Goal: Information Seeking & Learning: Check status

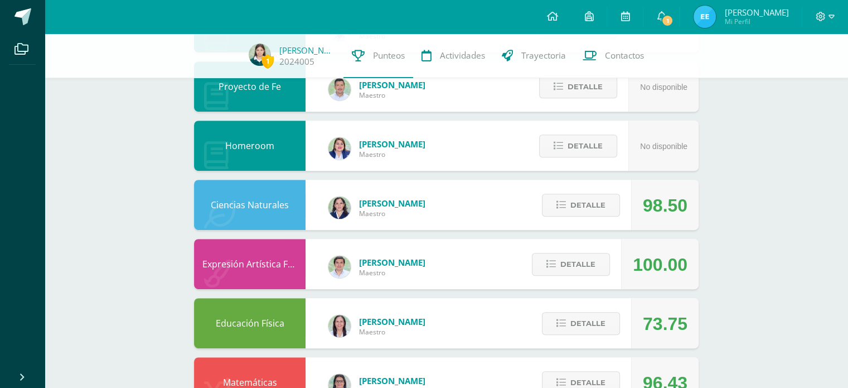
scroll to position [549, 0]
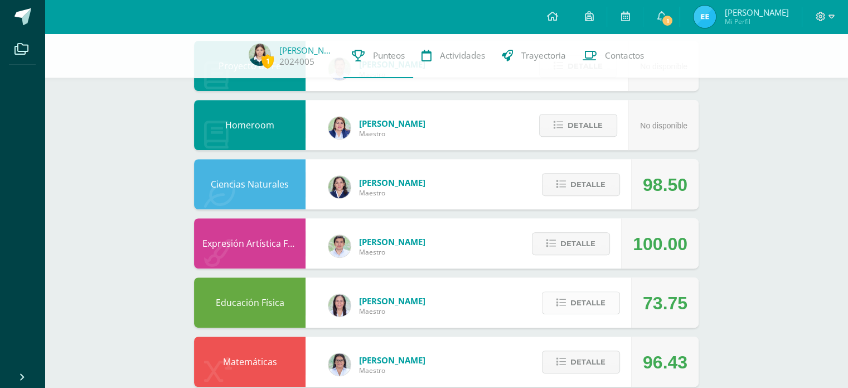
click at [587, 307] on span "Detalle" at bounding box center [587, 302] width 35 height 21
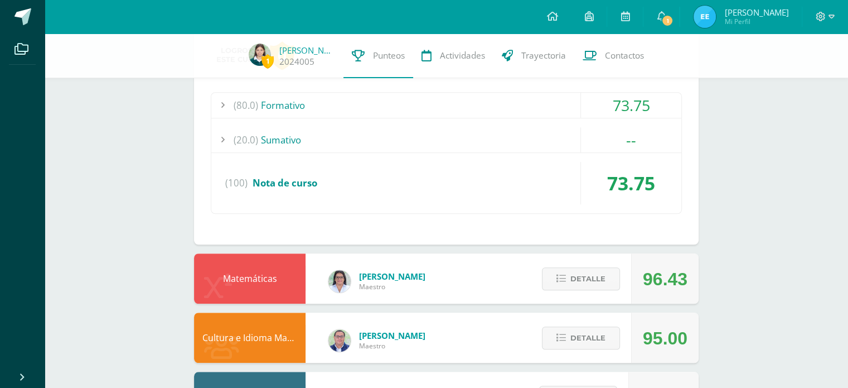
scroll to position [844, 0]
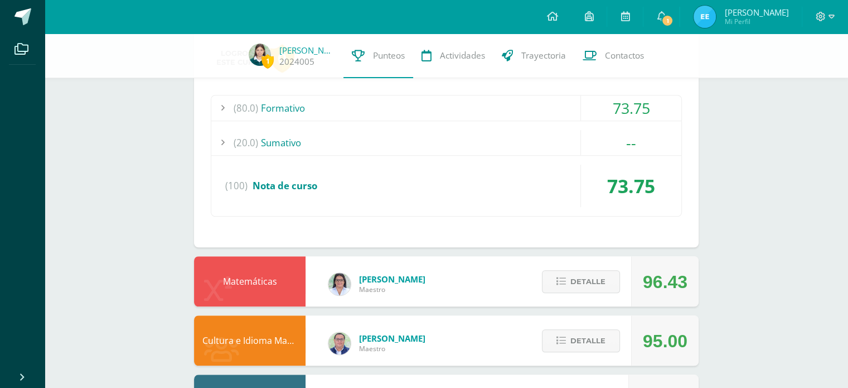
click at [667, 120] on div "(80.0) Formativo 73.75" at bounding box center [446, 108] width 470 height 26
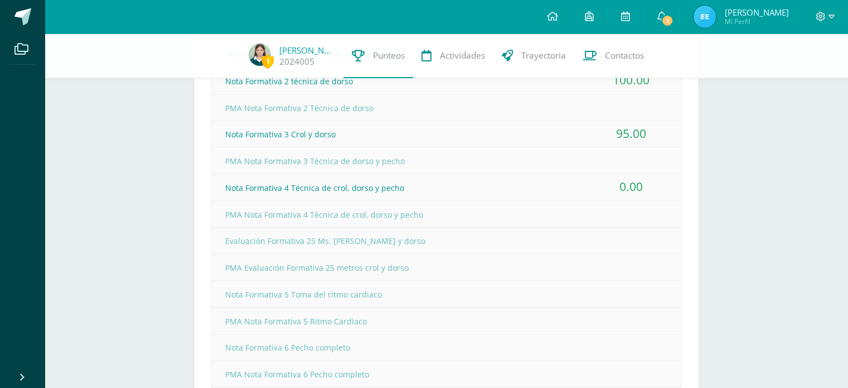
scroll to position [951, 0]
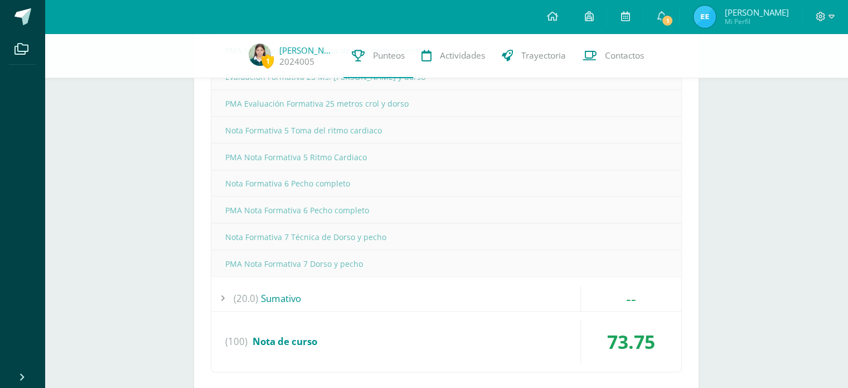
click at [571, 306] on div "(20.0) [GEOGRAPHIC_DATA]" at bounding box center [446, 298] width 470 height 25
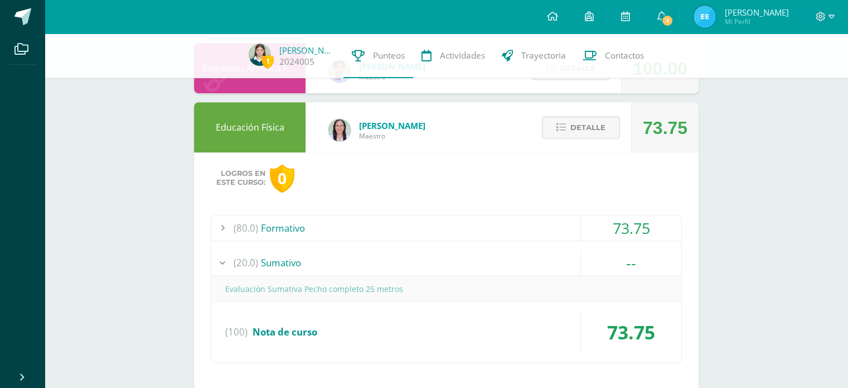
scroll to position [716, 0]
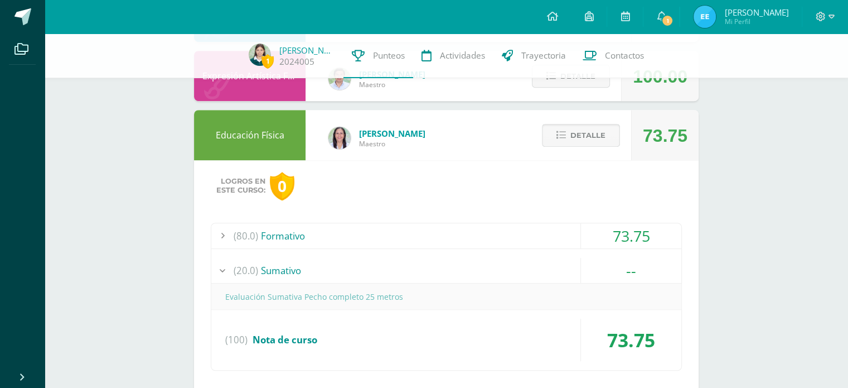
click at [584, 136] on span "Detalle" at bounding box center [587, 135] width 35 height 21
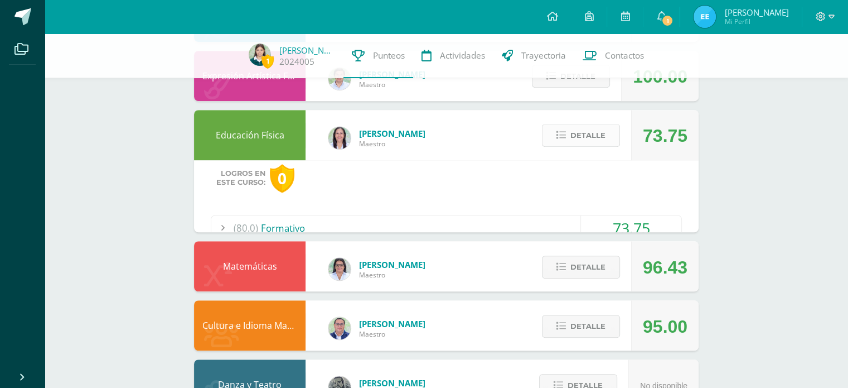
scroll to position [688, 0]
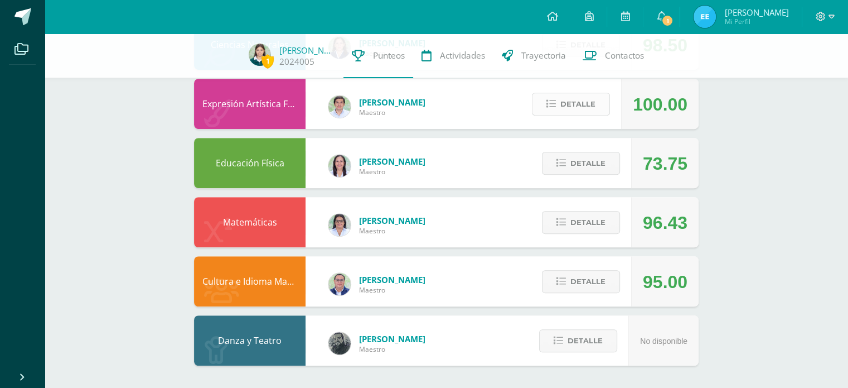
click at [591, 110] on span "Detalle" at bounding box center [577, 104] width 35 height 21
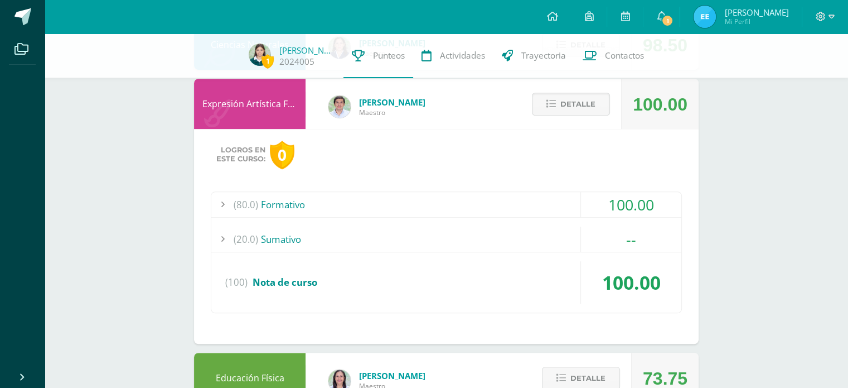
click at [599, 214] on div "100.00" at bounding box center [631, 204] width 100 height 25
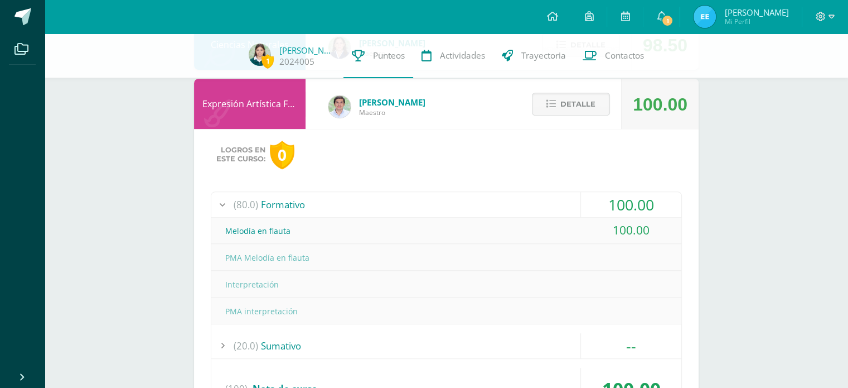
click at [616, 196] on div "100.00" at bounding box center [631, 204] width 100 height 25
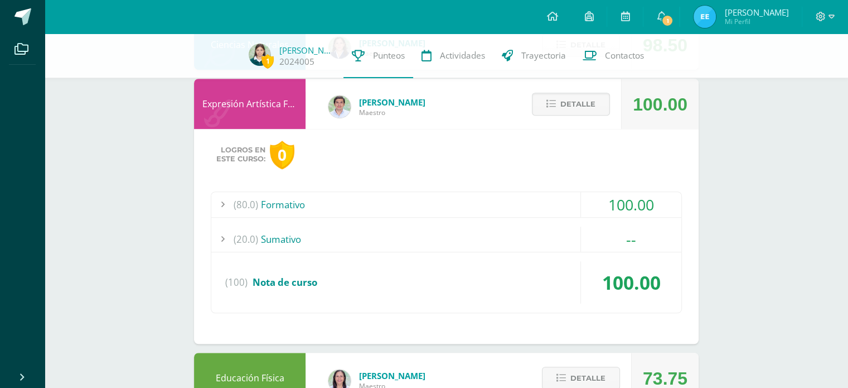
click at [569, 249] on div "(20.0) [GEOGRAPHIC_DATA]" at bounding box center [446, 238] width 470 height 25
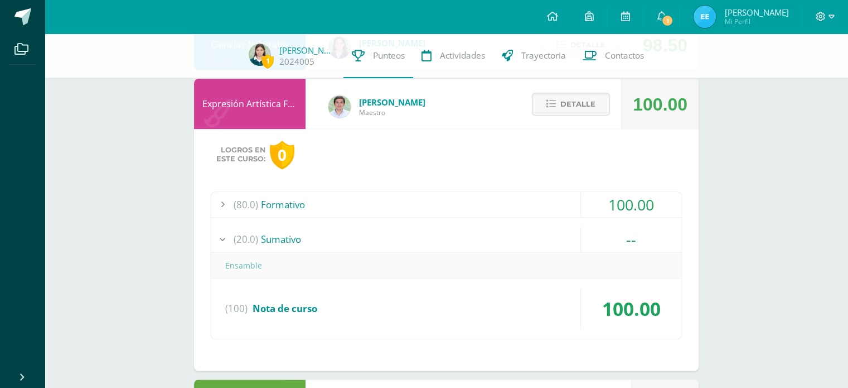
click at [589, 236] on div "--" at bounding box center [631, 238] width 100 height 25
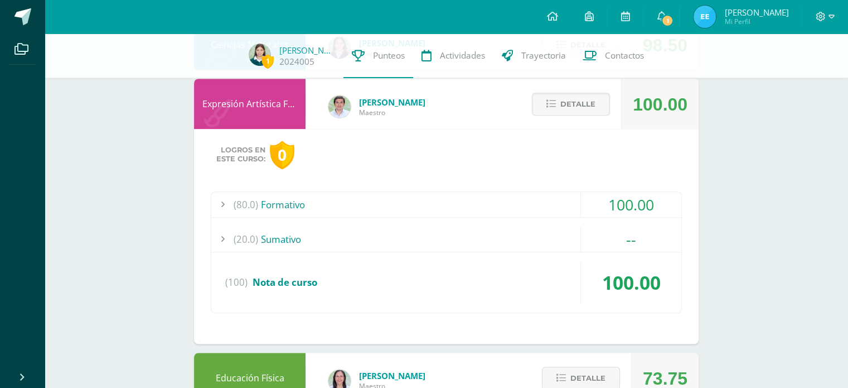
click at [604, 195] on div "100.00" at bounding box center [631, 204] width 100 height 25
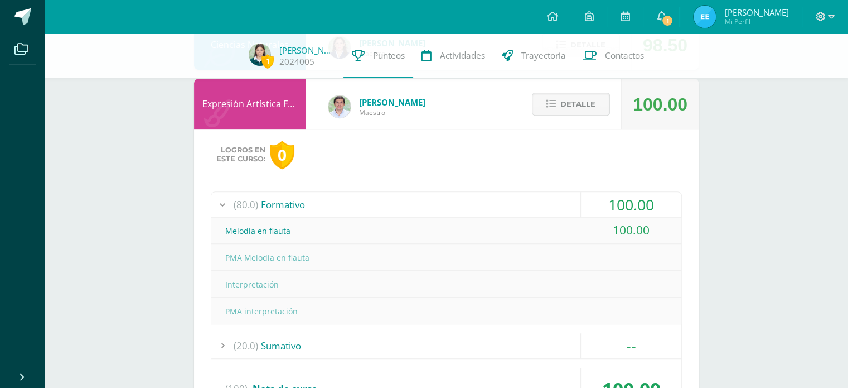
click at [603, 201] on div "100.00" at bounding box center [631, 204] width 100 height 25
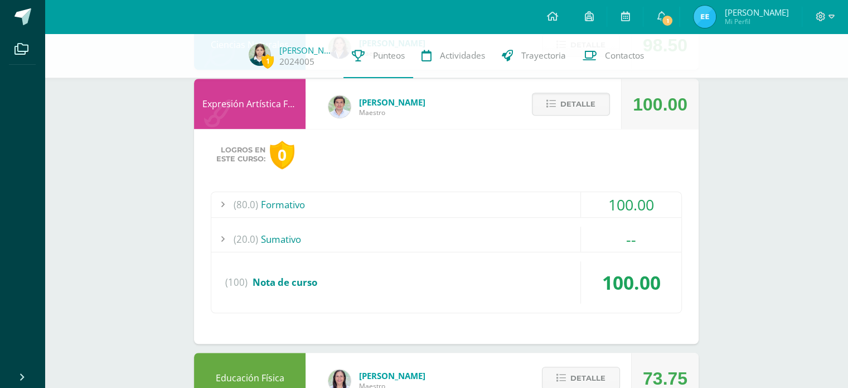
click at [581, 244] on div "--" at bounding box center [631, 238] width 100 height 25
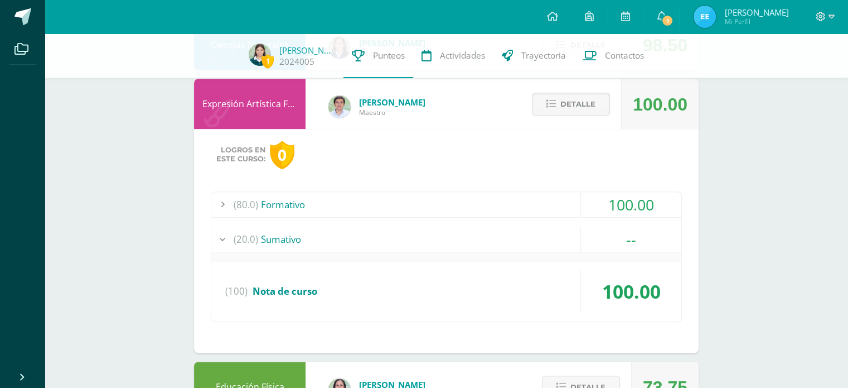
click at [586, 240] on div "--" at bounding box center [631, 238] width 100 height 25
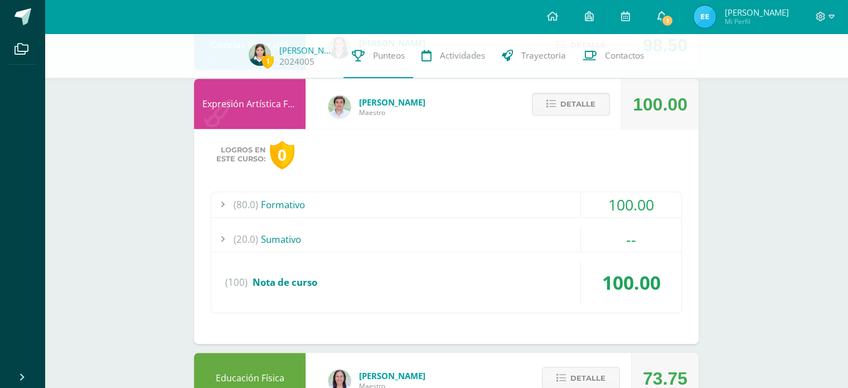
click at [667, 22] on link "1" at bounding box center [662, 16] width 36 height 33
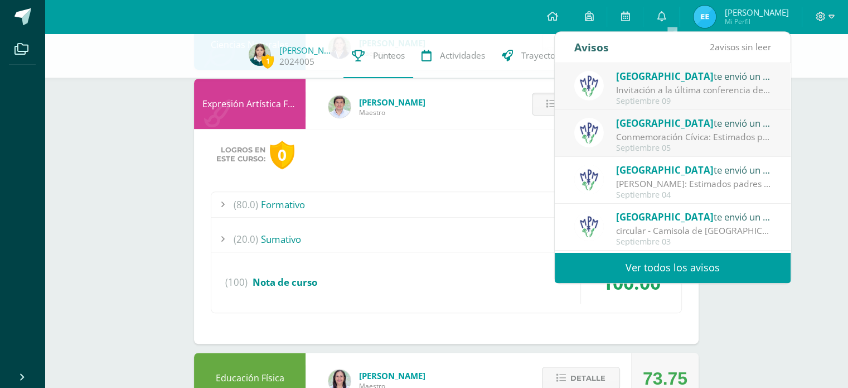
click at [627, 130] on div "Conmemoración Cívica: Estimados padres de familia: Compartimos con ustedes info…" at bounding box center [693, 136] width 155 height 13
click at [615, 149] on div "Colegio Monte te envió un aviso Conmemoración Cívica: Estimados padres de famil…" at bounding box center [672, 133] width 197 height 37
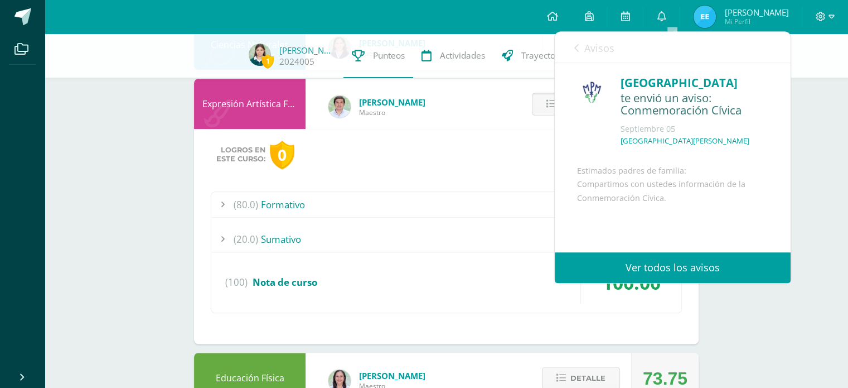
click at [538, 105] on button "Detalle" at bounding box center [571, 104] width 78 height 23
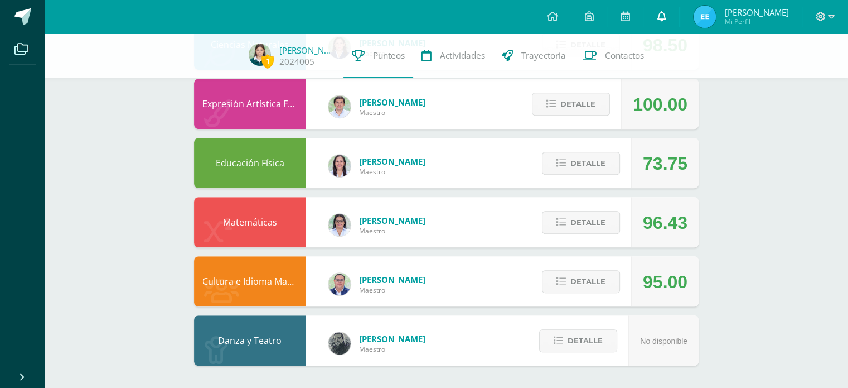
click at [679, 15] on link "0" at bounding box center [662, 16] width 36 height 33
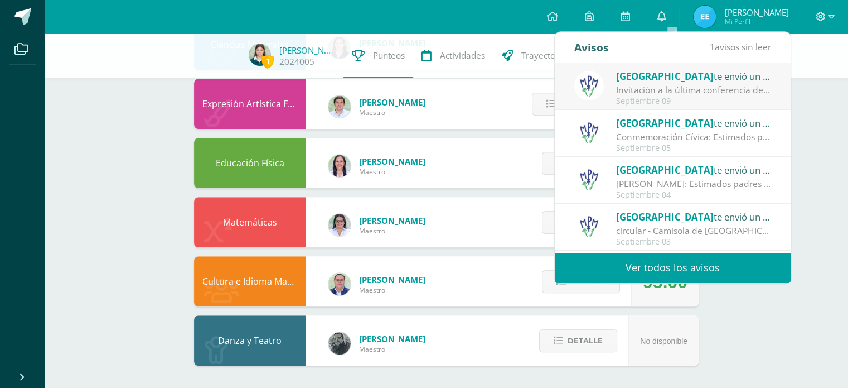
click at [685, 124] on div "Colegio Monte te envió un aviso" at bounding box center [693, 122] width 155 height 14
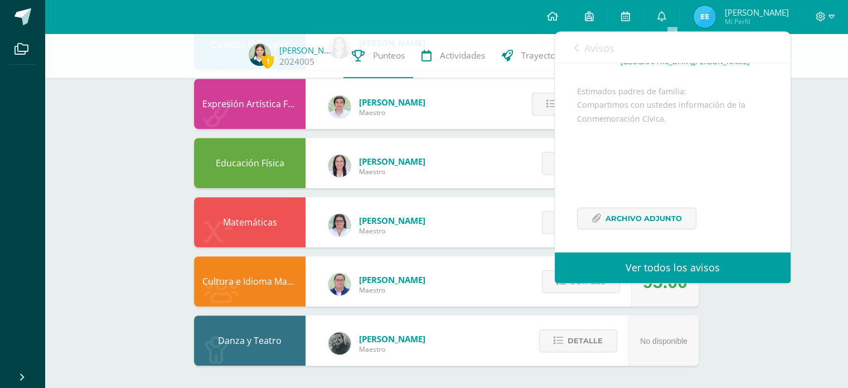
scroll to position [108, 0]
click at [613, 223] on span "Archivo Adjunto" at bounding box center [644, 216] width 76 height 21
click at [587, 44] on span "Avisos" at bounding box center [599, 47] width 30 height 13
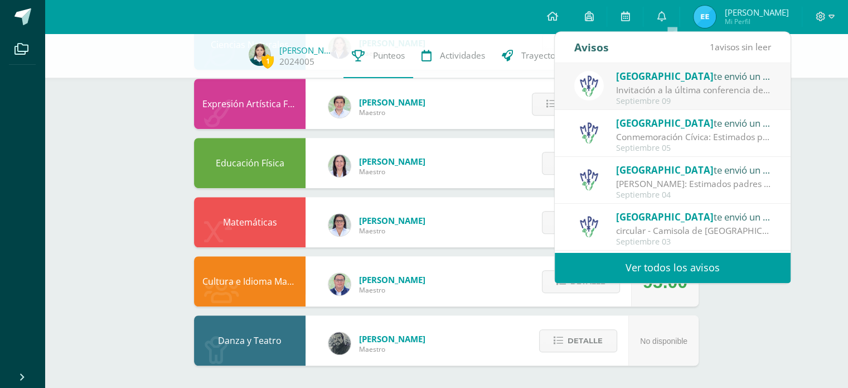
click at [656, 89] on div "Invitación a la última conferencia del año: Estimados padres de familia: Con mu…" at bounding box center [693, 90] width 155 height 13
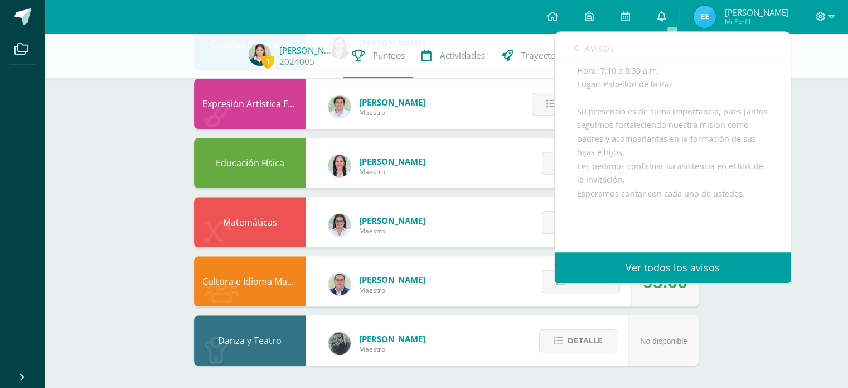
scroll to position [312, 0]
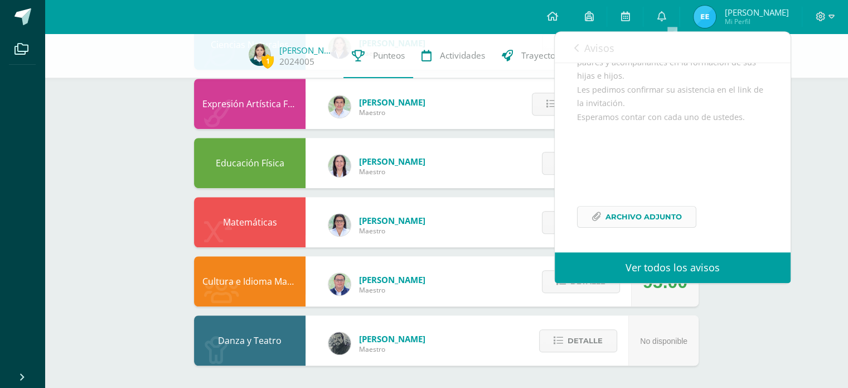
click at [671, 214] on span "Archivo Adjunto" at bounding box center [644, 216] width 76 height 21
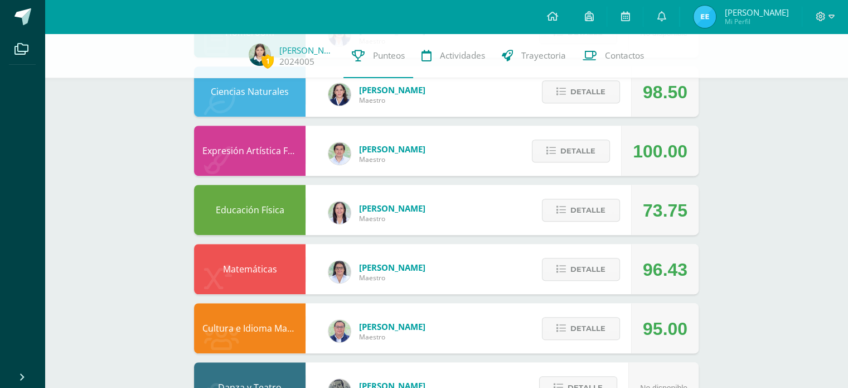
scroll to position [638, 0]
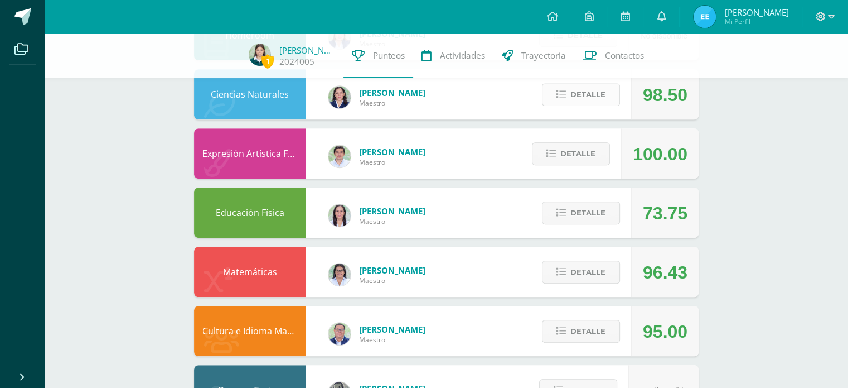
click at [582, 95] on span "Detalle" at bounding box center [587, 94] width 35 height 21
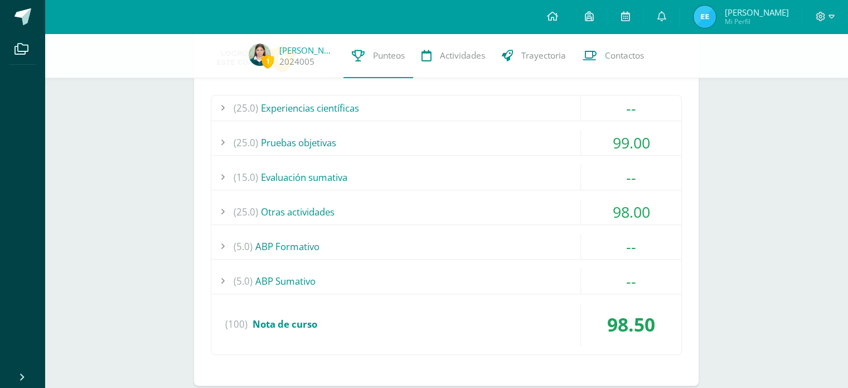
scroll to position [727, 0]
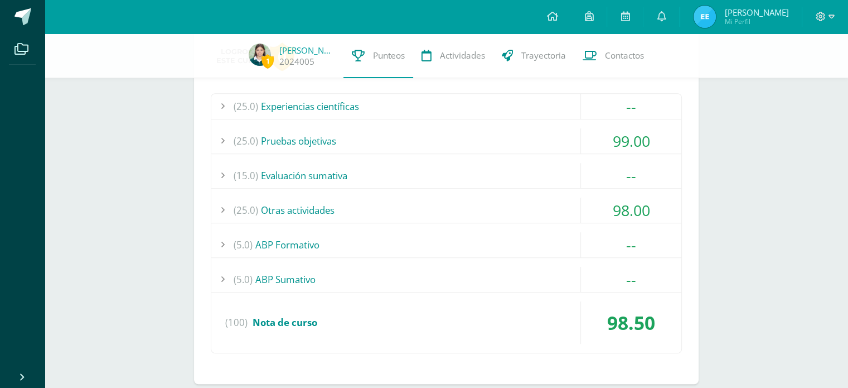
click at [643, 197] on div "98.00" at bounding box center [631, 209] width 100 height 25
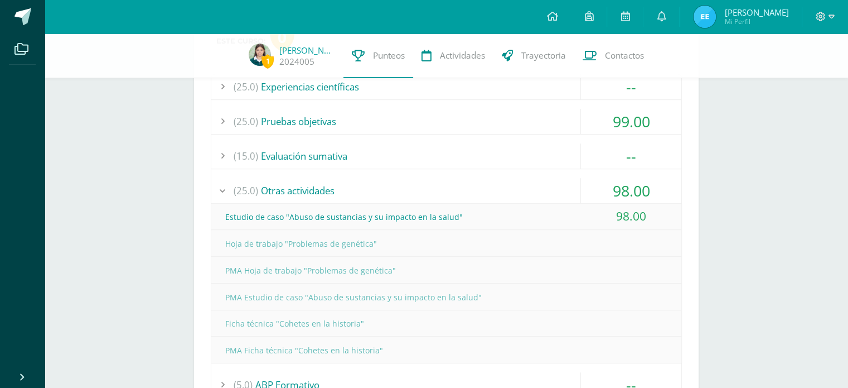
scroll to position [743, 0]
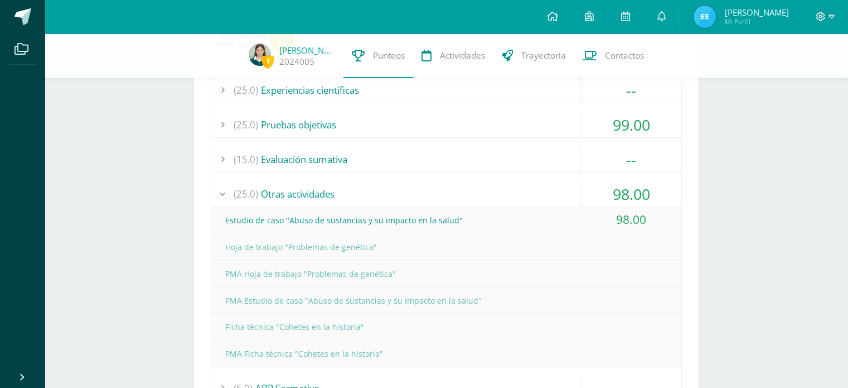
click at [670, 119] on div "99.00" at bounding box center [631, 124] width 100 height 25
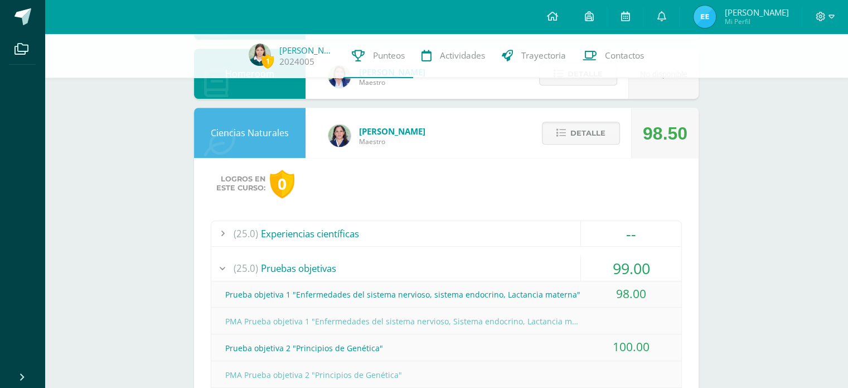
scroll to position [598, 0]
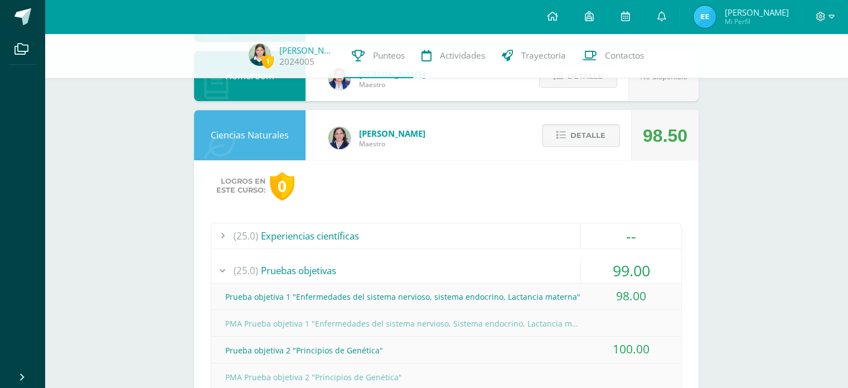
click at [595, 158] on div "Detalle" at bounding box center [578, 135] width 106 height 50
click at [597, 134] on span "Detalle" at bounding box center [587, 135] width 35 height 21
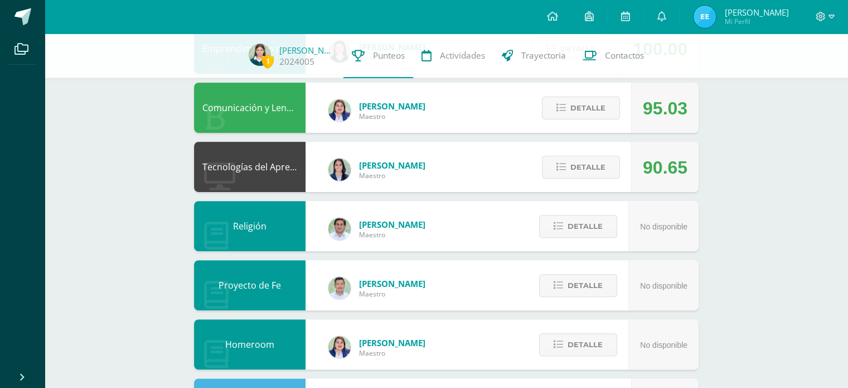
scroll to position [329, 0]
click at [585, 161] on span "Detalle" at bounding box center [587, 167] width 35 height 21
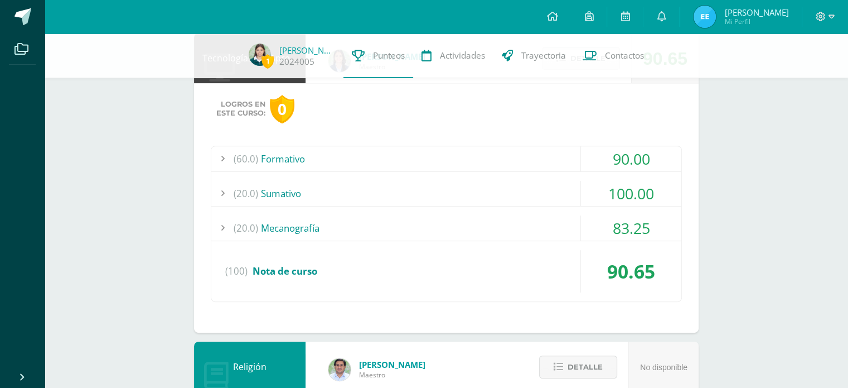
scroll to position [488, 0]
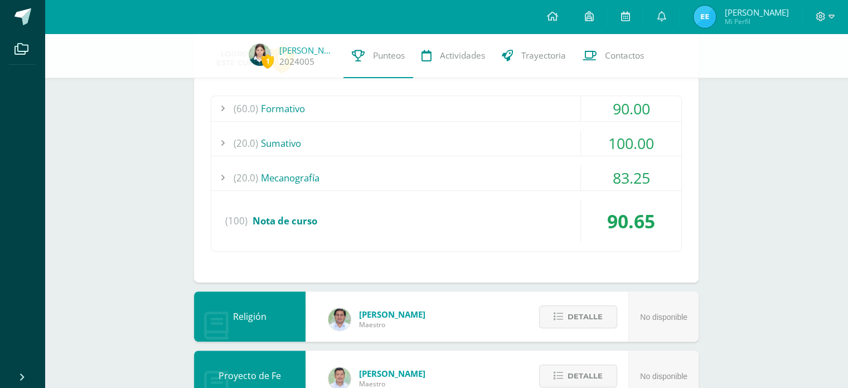
click at [653, 141] on div "100.00" at bounding box center [631, 142] width 100 height 25
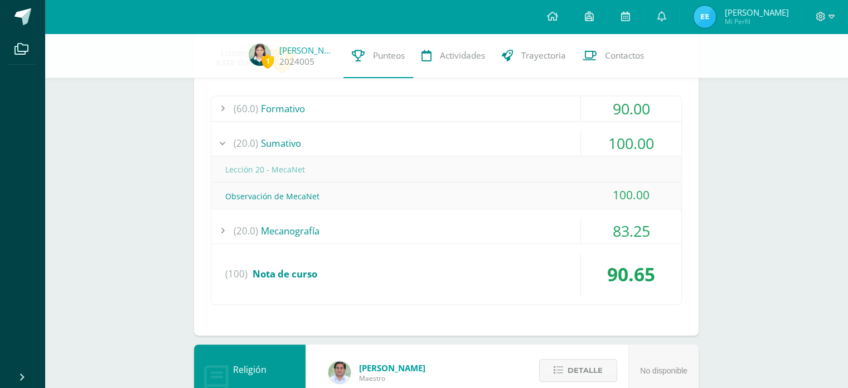
click at [659, 112] on div "90.00" at bounding box center [631, 108] width 100 height 25
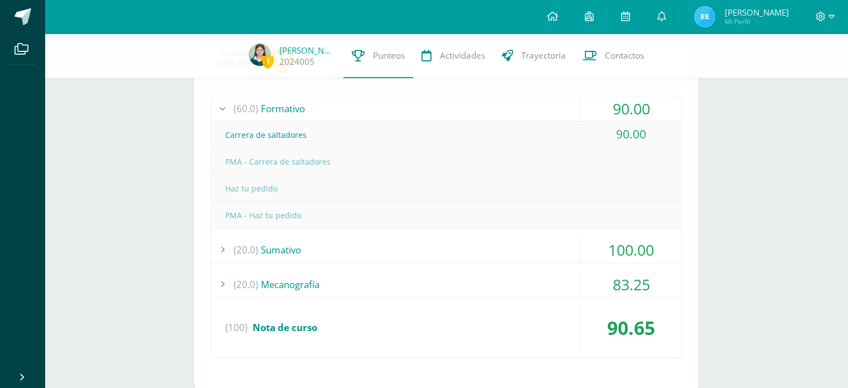
click at [594, 293] on div "83.25" at bounding box center [631, 284] width 100 height 25
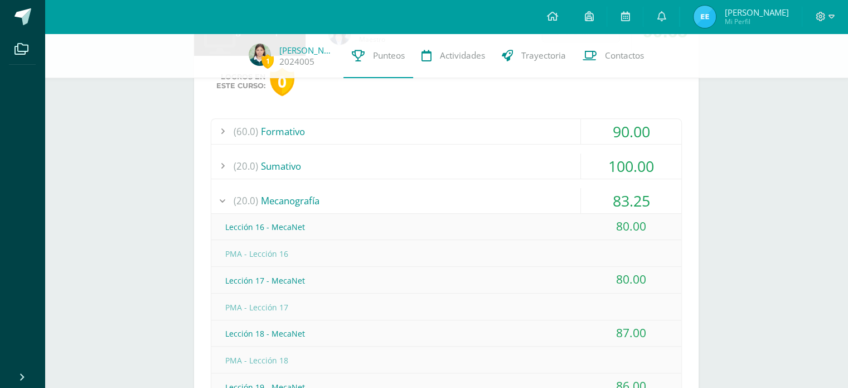
scroll to position [463, 0]
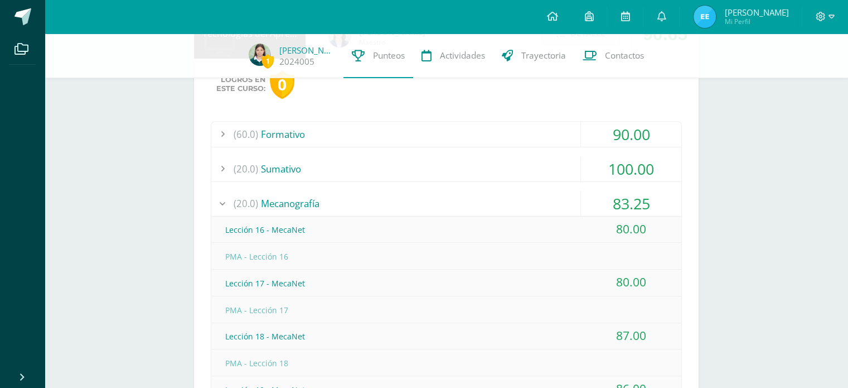
click at [630, 202] on div "83.25" at bounding box center [631, 203] width 100 height 25
click at [636, 165] on div "100.00" at bounding box center [631, 168] width 100 height 25
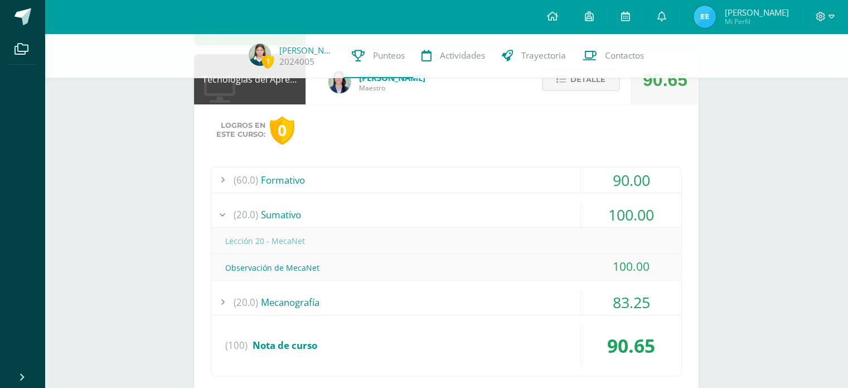
scroll to position [341, 0]
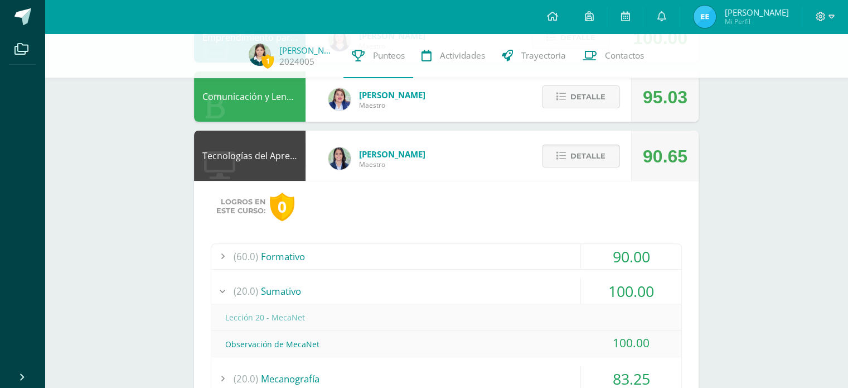
click at [589, 147] on span "Detalle" at bounding box center [587, 156] width 35 height 21
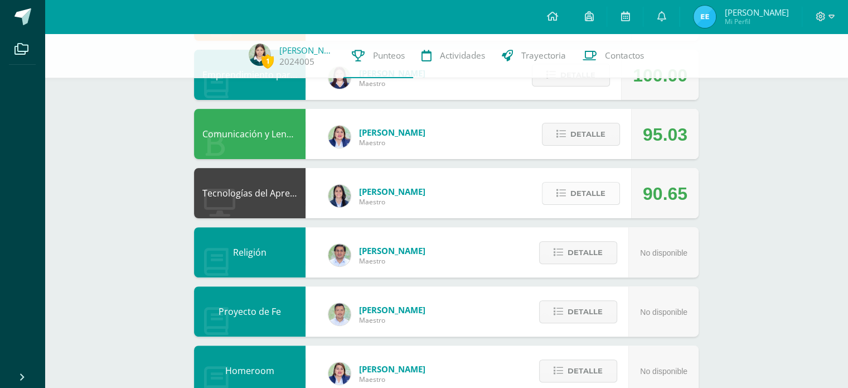
scroll to position [302, 0]
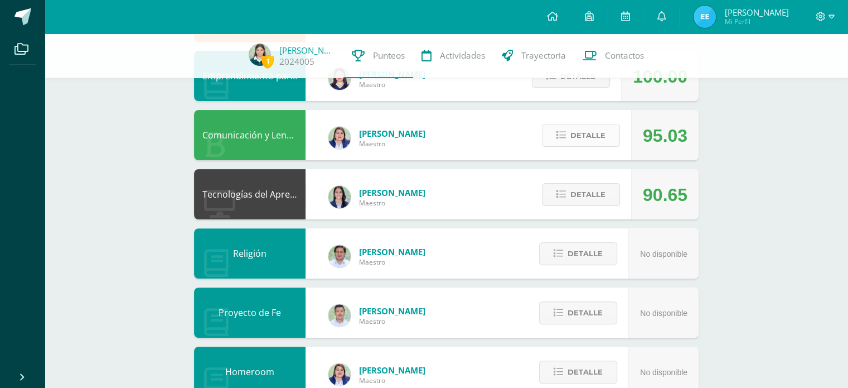
click at [577, 144] on span "Detalle" at bounding box center [587, 135] width 35 height 21
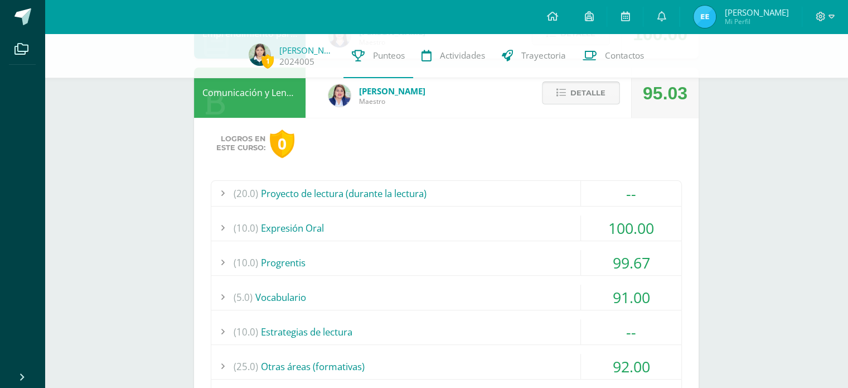
scroll to position [345, 0]
click at [509, 271] on div "(10.0) Progrentis" at bounding box center [446, 261] width 470 height 25
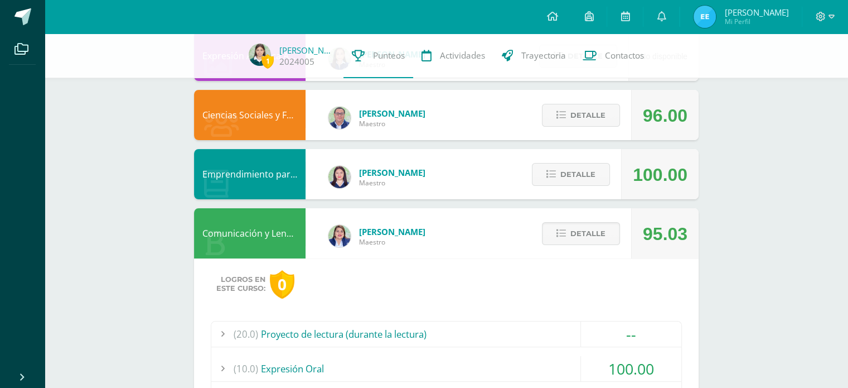
scroll to position [0, 0]
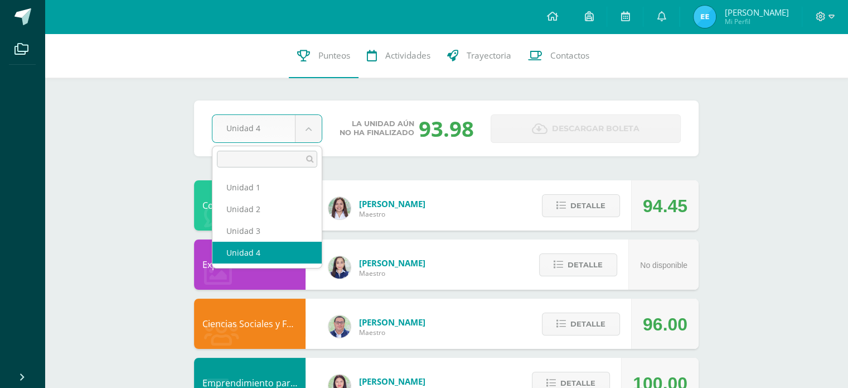
select select "Unidad 3"
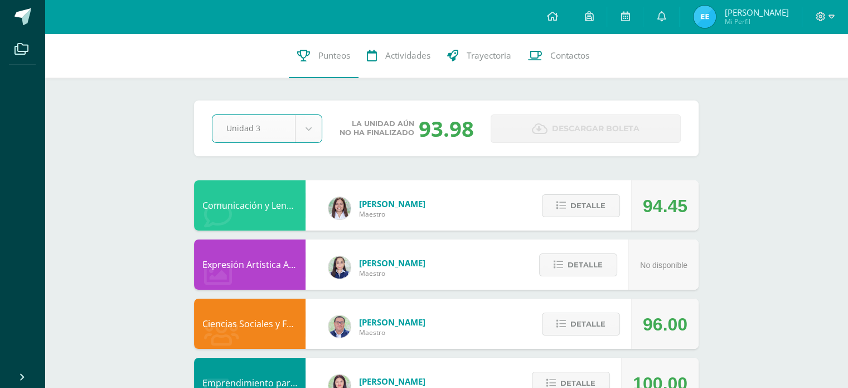
click at [502, 323] on div "Ciencias Sociales y Formación Ciudadana [PERSON_NAME] 96.00 [GEOGRAPHIC_DATA]" at bounding box center [446, 323] width 505 height 50
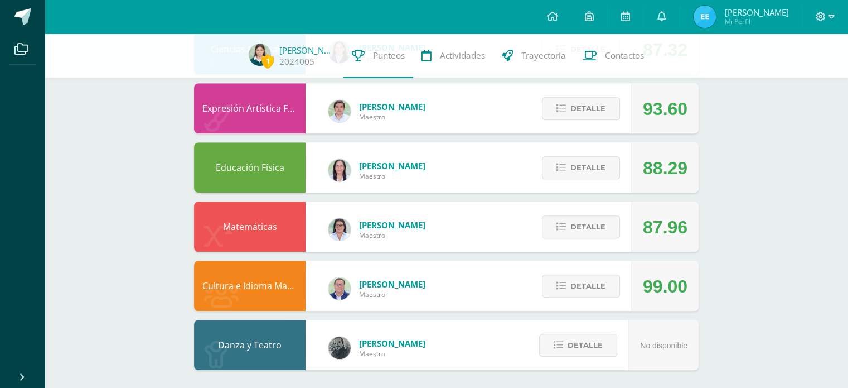
scroll to position [684, 0]
click at [596, 201] on div "Detalle" at bounding box center [578, 226] width 106 height 50
click at [585, 230] on span "Detalle" at bounding box center [587, 226] width 35 height 21
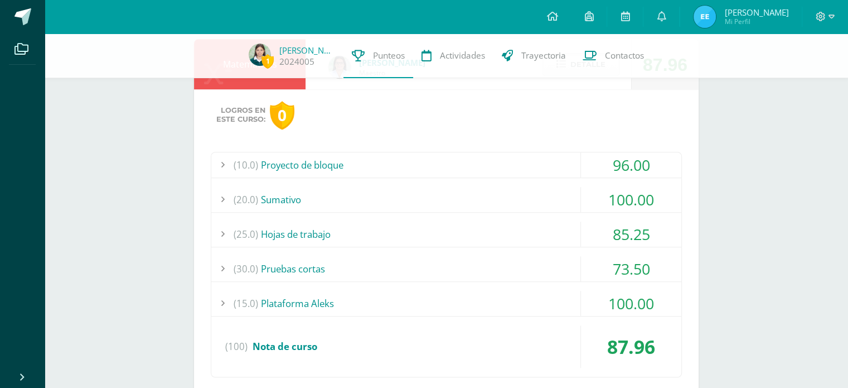
scroll to position [848, 0]
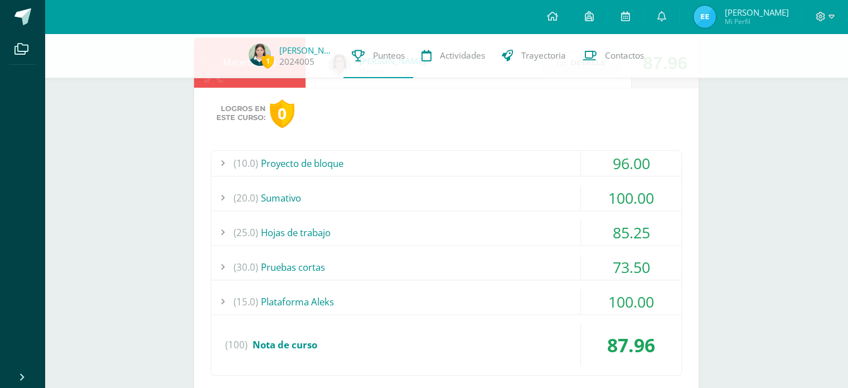
click at [616, 188] on div "100.00" at bounding box center [631, 197] width 100 height 25
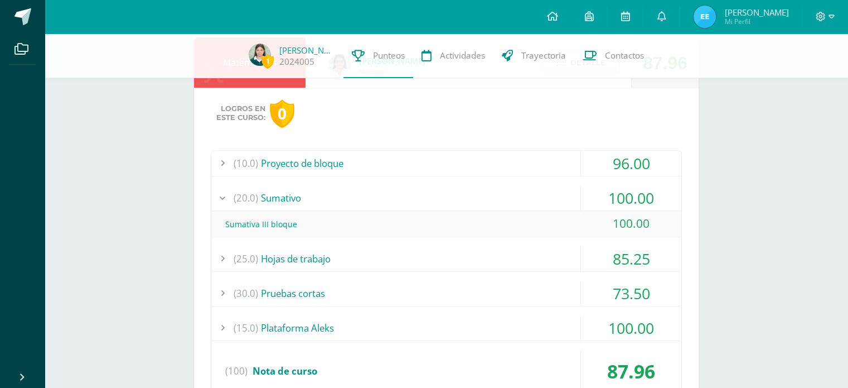
click at [635, 215] on div "100.00" at bounding box center [631, 223] width 100 height 25
click at [650, 196] on div "100.00" at bounding box center [631, 197] width 100 height 25
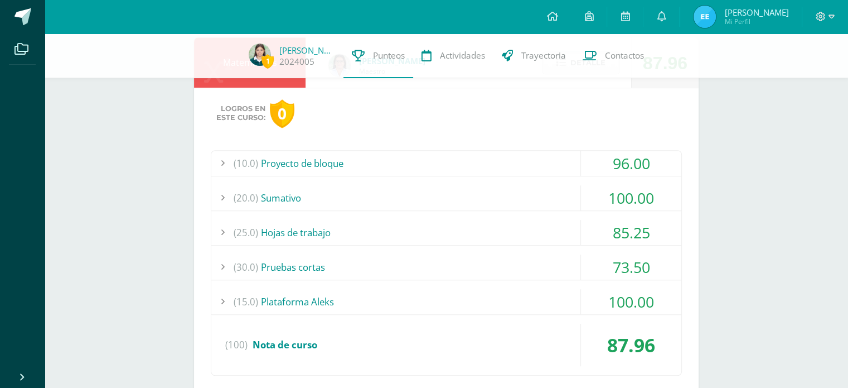
click at [642, 234] on div "85.25" at bounding box center [631, 232] width 100 height 25
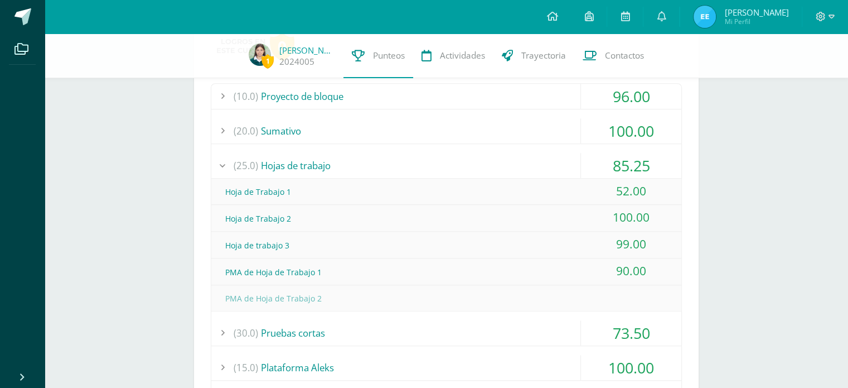
scroll to position [921, 0]
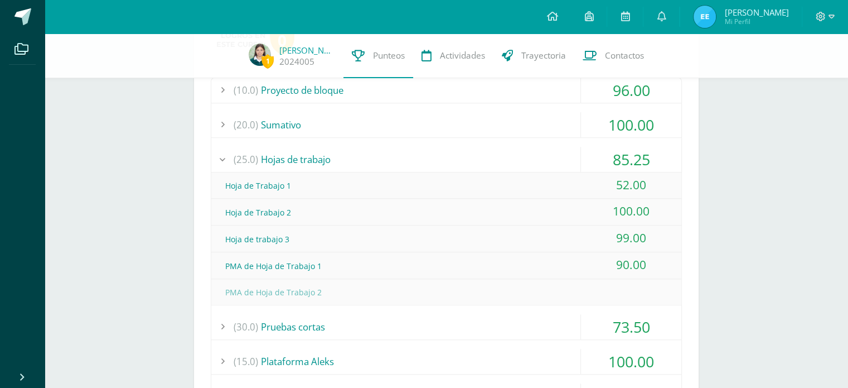
click at [597, 325] on div "73.50" at bounding box center [631, 326] width 100 height 25
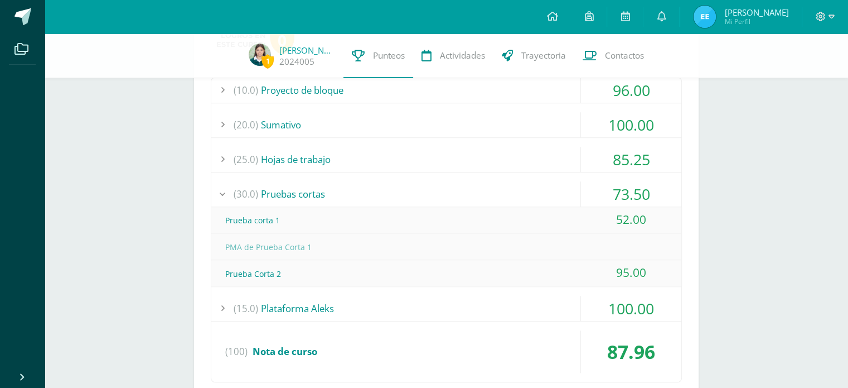
click at [582, 319] on div "100.00" at bounding box center [631, 308] width 100 height 25
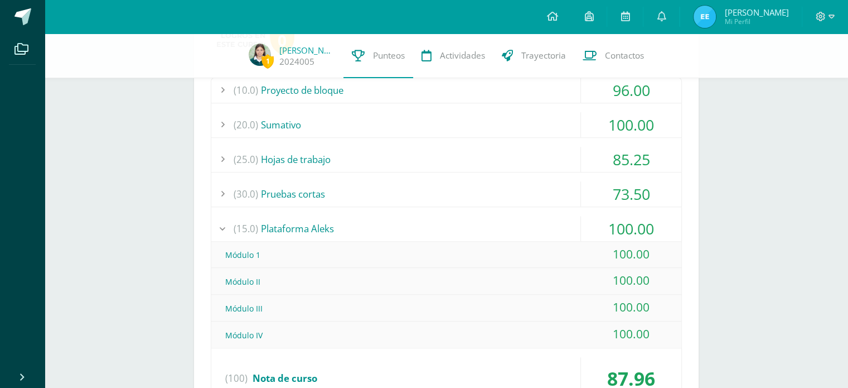
click at [660, 224] on div "100.00" at bounding box center [631, 228] width 100 height 25
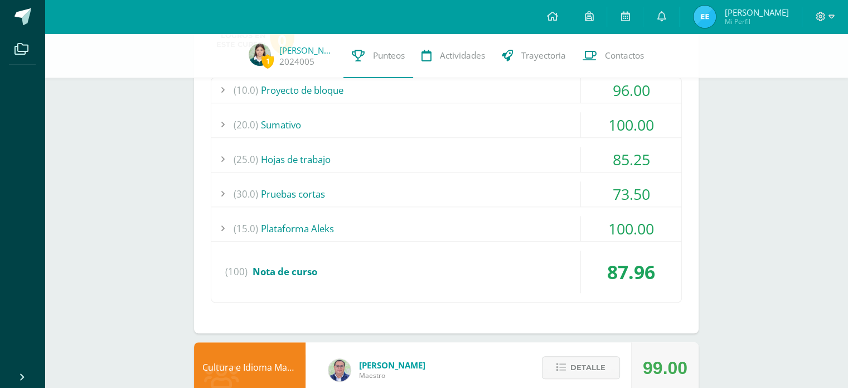
click at [656, 205] on div "73.50" at bounding box center [631, 193] width 100 height 25
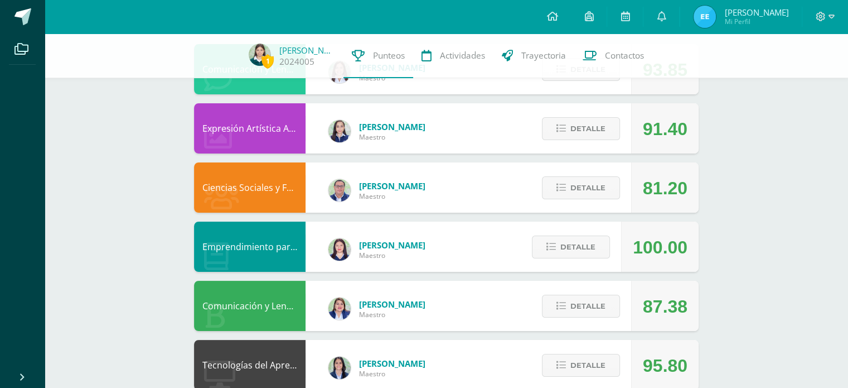
scroll to position [0, 0]
